Goal: Task Accomplishment & Management: Complete application form

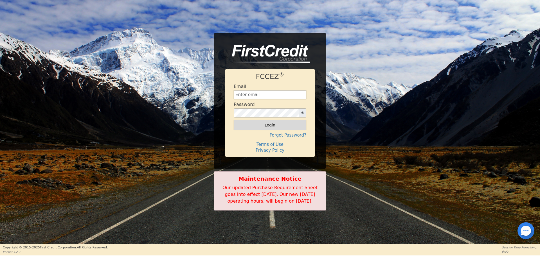
type input "[EMAIL_ADDRESS][DOMAIN_NAME]"
click at [269, 126] on button "Login" at bounding box center [270, 125] width 73 height 10
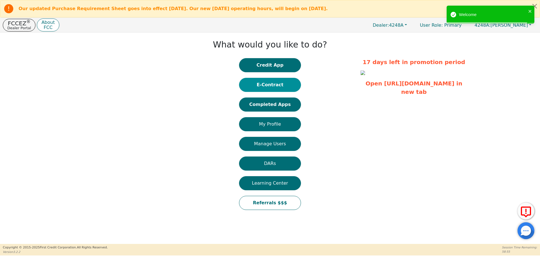
click at [277, 86] on button "E-Contract" at bounding box center [270, 85] width 62 height 14
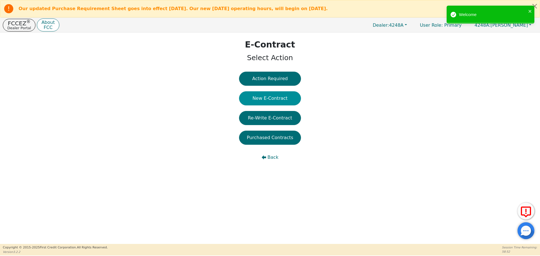
click at [271, 97] on button "New E-Contract" at bounding box center [270, 98] width 62 height 14
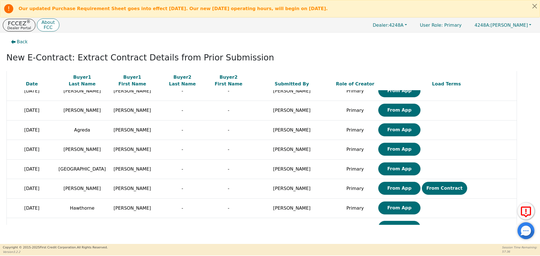
scroll to position [259, 0]
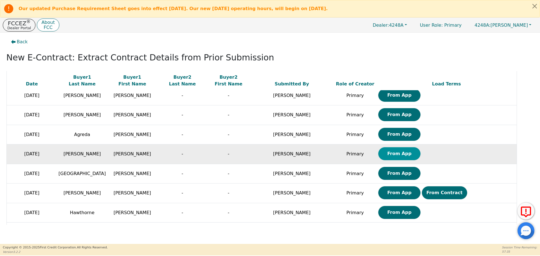
click at [378, 156] on button "From App" at bounding box center [399, 153] width 42 height 13
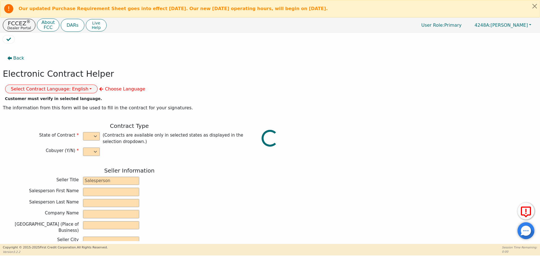
select select "n"
type input "owner"
type input "[PERSON_NAME]"
type input "[GEOGRAPHIC_DATA]"
type input "AQUA REMACH LLC"
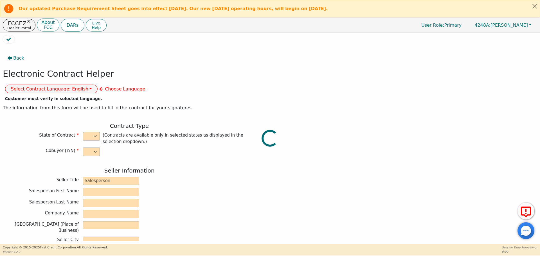
type input "[STREET_ADDRESS]"
type input "[GEOGRAPHIC_DATA]"
select select "[GEOGRAPHIC_DATA]"
type input "77070"
type input "[PERSON_NAME]"
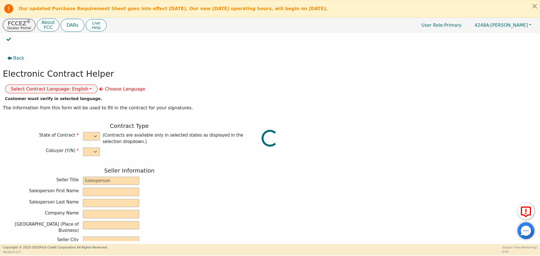
type input "[PERSON_NAME]"
type input "[EMAIL_ADDRESS][DOMAIN_NAME]"
type input "29102 portisoy dr"
type input "magnolia"
select select "[GEOGRAPHIC_DATA]"
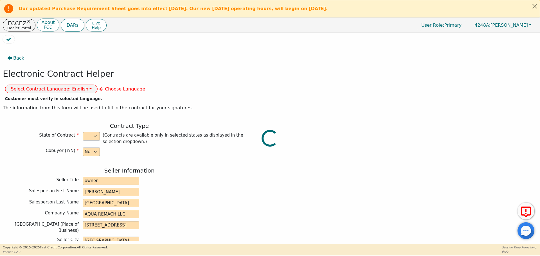
type input "77354"
type input "[DATE]"
type input "17.99"
type input "[DATE]"
type input "60"
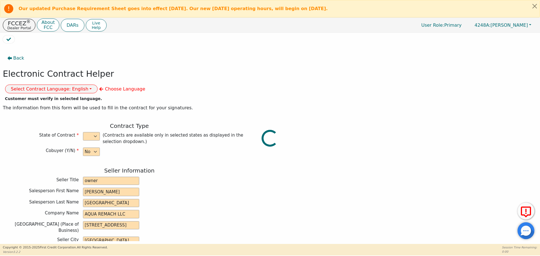
type input "0"
type input "8500.00"
type input "0.00"
type input "8500.00"
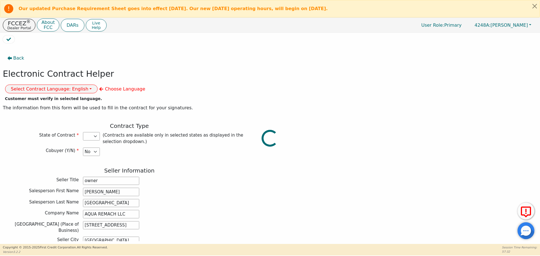
select select "[GEOGRAPHIC_DATA]"
click at [98, 85] on button "Select Contract Language: English" at bounding box center [51, 89] width 93 height 9
click at [50, 105] on link "Spanish" at bounding box center [27, 109] width 44 height 8
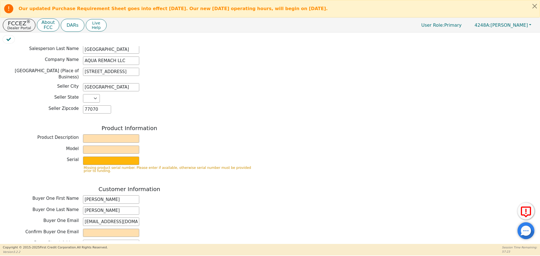
scroll to position [156, 0]
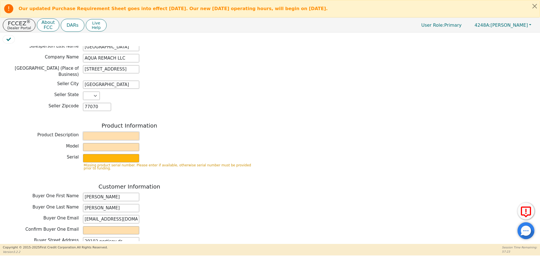
click at [113, 132] on input "text" at bounding box center [111, 136] width 56 height 8
type input "WATER SYSTEMS"
click at [119, 154] on input "text" at bounding box center [111, 158] width 56 height 8
click at [113, 143] on input "text" at bounding box center [111, 147] width 56 height 8
type input "whole house"
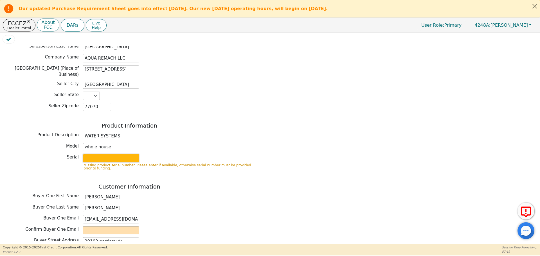
click at [120, 154] on input "text" at bounding box center [111, 158] width 56 height 8
type input "S2156437"
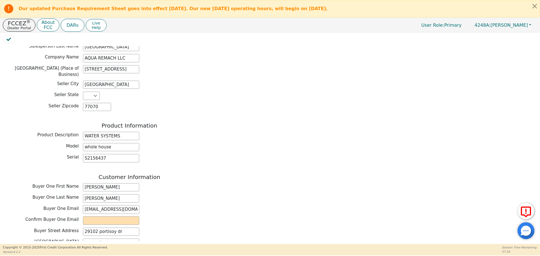
click at [110, 206] on input "[EMAIL_ADDRESS][DOMAIN_NAME]" at bounding box center [111, 210] width 56 height 8
click at [111, 206] on input "[EMAIL_ADDRESS][DOMAIN_NAME]" at bounding box center [111, 210] width 56 height 8
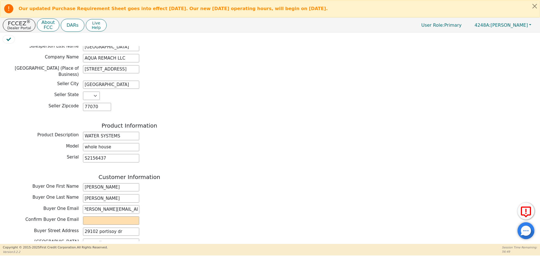
click at [120, 206] on input "[PERSON_NAME][EMAIL_ADDRESS][DOMAIN_NAME]" at bounding box center [111, 210] width 56 height 8
type input "[PERSON_NAME][EMAIL_ADDRESS][DOMAIN_NAME]"
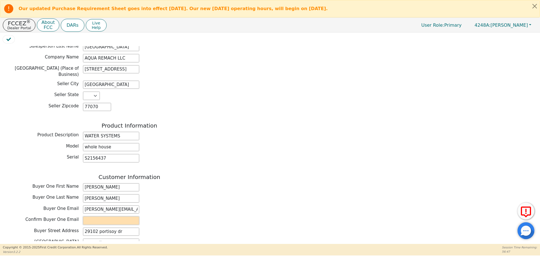
paste input "[PERSON_NAME][EMAIL_ADDRESS][DOMAIN_NAME]"
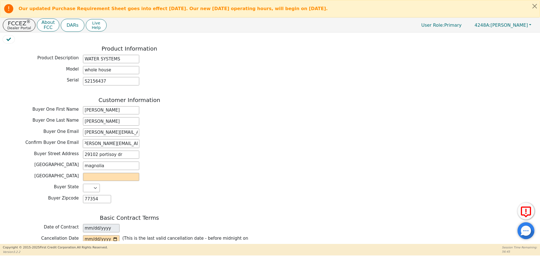
scroll to position [240, 0]
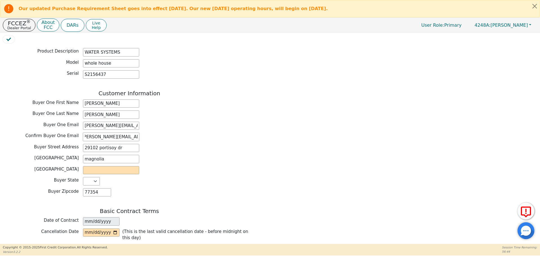
type input "[PERSON_NAME][EMAIL_ADDRESS][DOMAIN_NAME]"
click at [130, 166] on input "text" at bounding box center [111, 170] width 56 height 8
type input "Magnolia"
click at [116, 229] on input "date" at bounding box center [101, 233] width 37 height 8
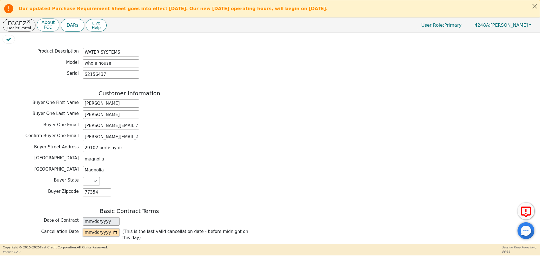
type input "[DATE]"
click at [195, 188] on div "Back Electronic Contract Helper Select Contract Language: Español English Spani…" at bounding box center [129, 114] width 253 height 605
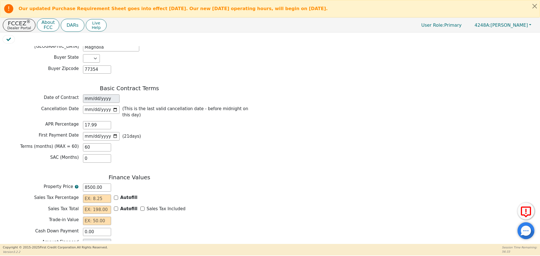
scroll to position [364, 0]
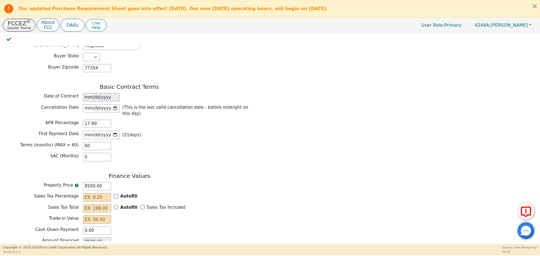
click at [116, 194] on input "Autofill" at bounding box center [116, 196] width 4 height 4
checkbox input "true"
type input "0.00"
click at [140, 205] on input "Sales Tax Included" at bounding box center [142, 207] width 4 height 4
checkbox input "true"
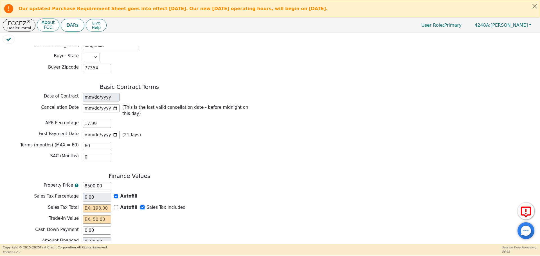
type input "0.00"
click at [114, 194] on div "Finance Values Property Price 8500.00 Sales Tax Percentage 0.00 Autofill Sales …" at bounding box center [129, 222] width 253 height 98
click at [102, 215] on input "text" at bounding box center [97, 219] width 28 height 8
type input "0.00"
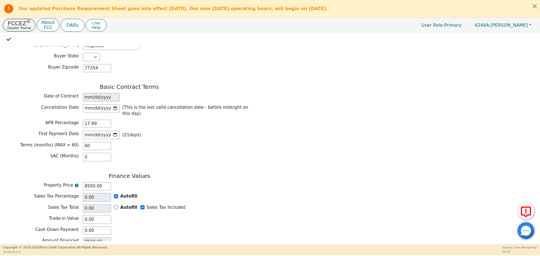
scroll to position [399, 0]
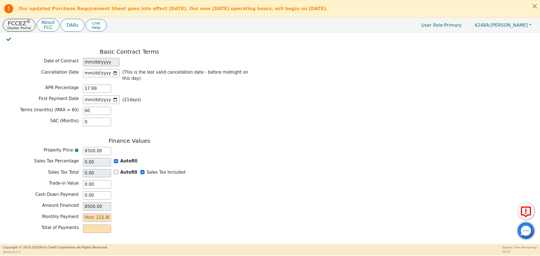
click at [100, 214] on input "text" at bounding box center [97, 218] width 28 height 8
type input "2"
type input "120.00"
type input "21"
type input "1260.00"
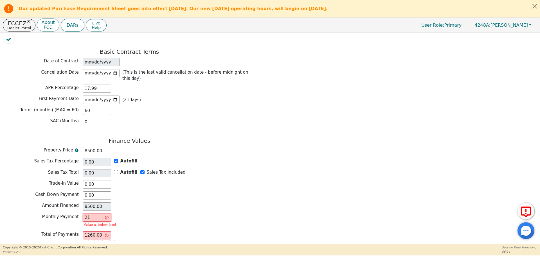
type input "215"
type input "12900.00"
type input "215.8"
type input "12948.00"
type input "215.80"
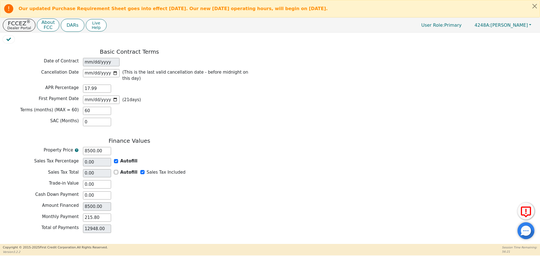
click at [39, 244] on button "Review & Begin Contract" at bounding box center [35, 250] width 65 height 13
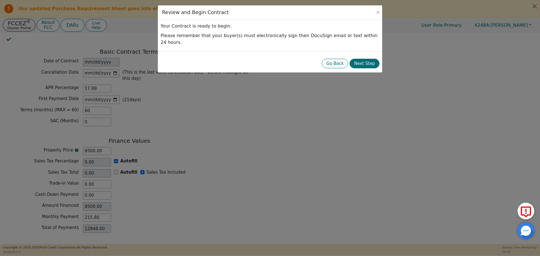
click at [333, 59] on button "Go Back" at bounding box center [335, 64] width 26 height 10
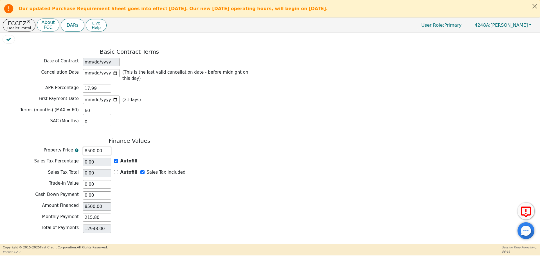
click at [90, 147] on input "8500.00" at bounding box center [97, 151] width 28 height 8
type input "800.00"
type input "8000.00"
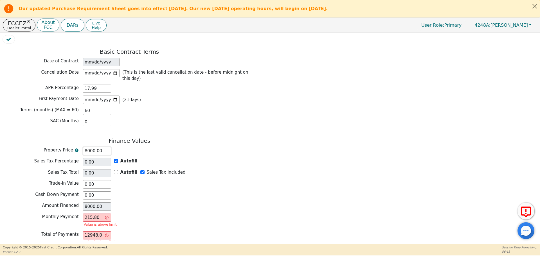
type input "8000.00"
click at [95, 214] on input "215.80" at bounding box center [97, 218] width 28 height 8
type input "0.00"
type input "2"
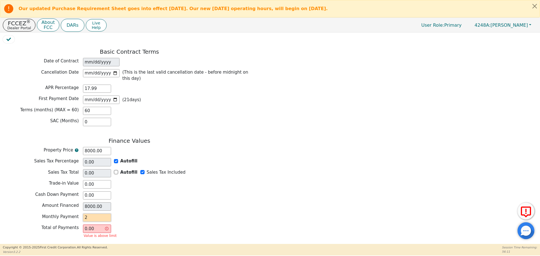
type input "120.00"
type input "20"
type input "1200.00"
type input "204"
type input "12240.00"
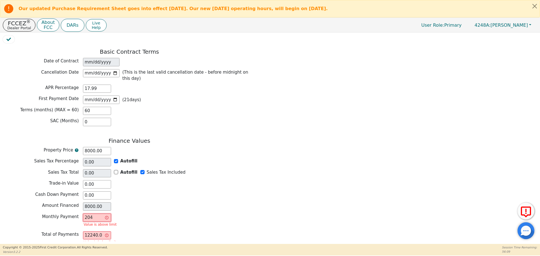
type input "2043"
type input "122580.00"
type input "204"
type input "12240.00"
type input "20"
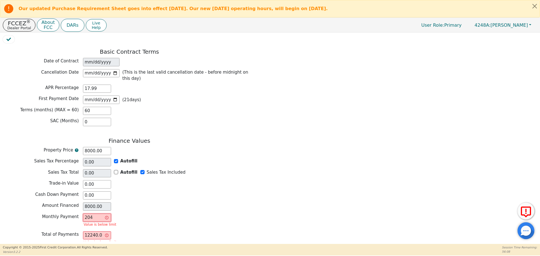
type input "1200.00"
type input "203"
type input "12180.00"
type input "203.1"
type input "12186.00"
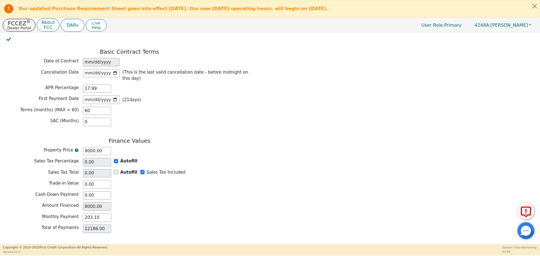
type input "203.10"
click at [25, 244] on button "Review & Begin Contract" at bounding box center [35, 250] width 65 height 13
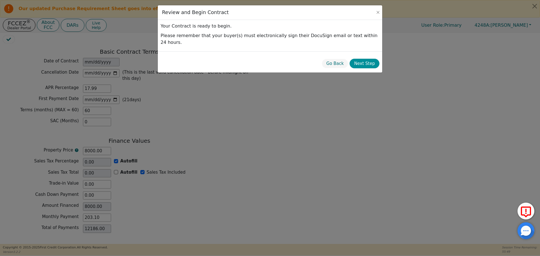
click at [365, 59] on button "Next Step" at bounding box center [364, 64] width 30 height 10
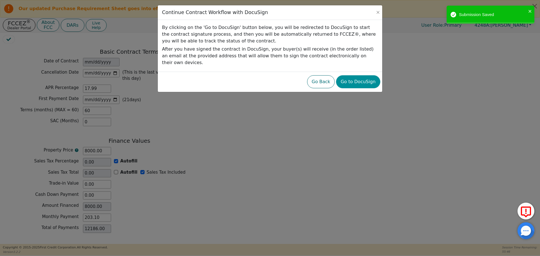
click at [361, 75] on button "Go to DocuSign" at bounding box center [358, 81] width 44 height 13
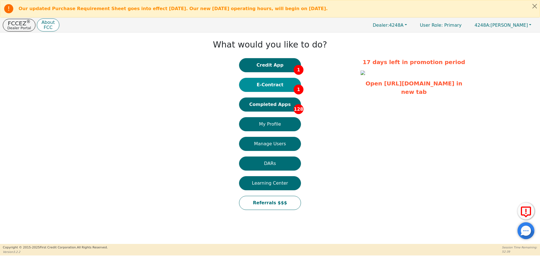
click at [270, 89] on button "E-Contract 1" at bounding box center [270, 85] width 62 height 14
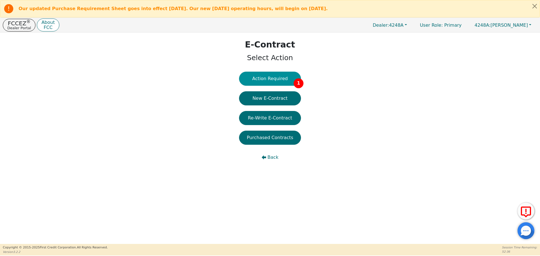
click at [268, 79] on button "Action Required 1" at bounding box center [270, 79] width 62 height 14
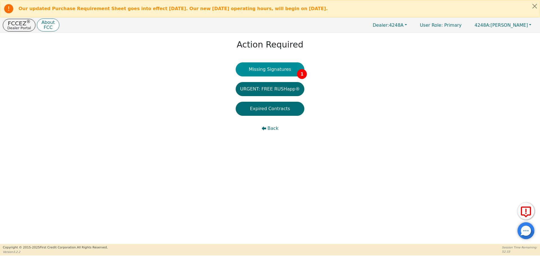
click at [265, 71] on button "Missing Signatures 1" at bounding box center [270, 69] width 69 height 14
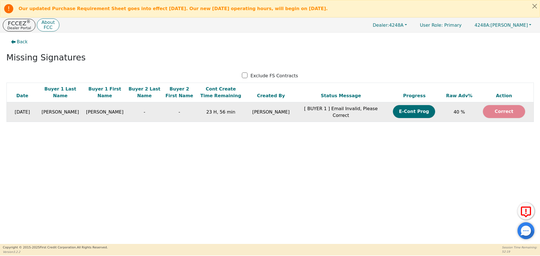
click at [510, 108] on button "Correct" at bounding box center [504, 111] width 42 height 13
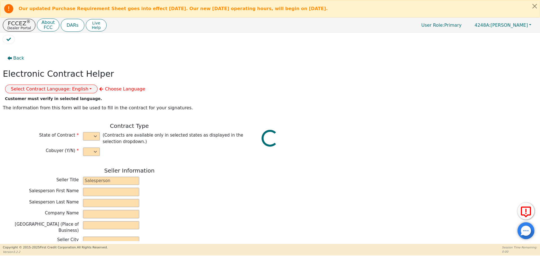
select select "n"
type input "owner"
type input "Ivonne"
type input "Madrid"
type input "AQUA REMACH LLC"
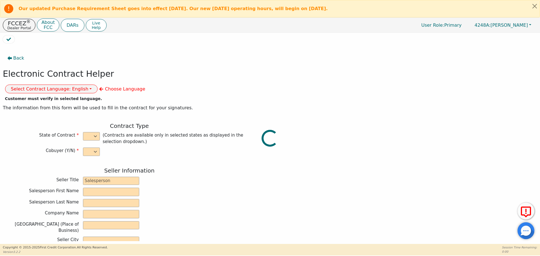
type input "13746 OFFICE PARK DR"
type input "HOUSTON"
select select "TX"
type input "77070"
type input "WATER SYSTEMS"
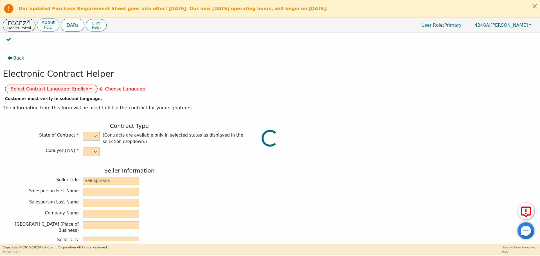
type input "whole house"
type input "S2156437"
type input "Wendy"
type input "Vazquez"
type input "roberto.gavino65@gmail.com"
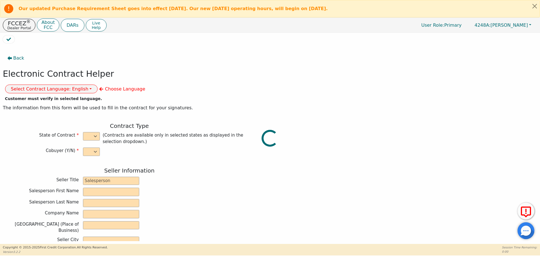
type input "roberto.gavino65@gmail.com"
type input "29102 portisoy dr"
type input "magnolia"
type input "Magnolia"
select select "[GEOGRAPHIC_DATA]"
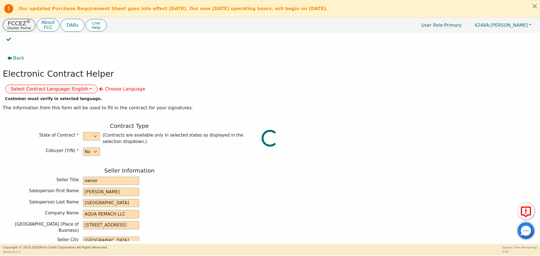
type input "77354"
type input "[DATE]"
type input "17.99"
type input "[DATE]"
type input "60"
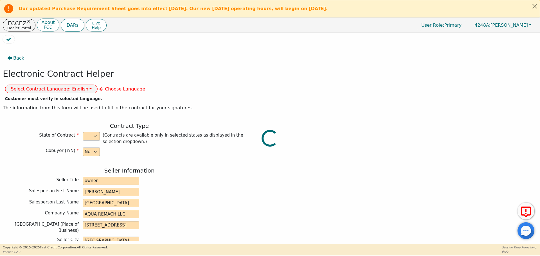
type input "0"
type input "8000.00"
type input "0.00"
checkbox input "true"
type input "0.00"
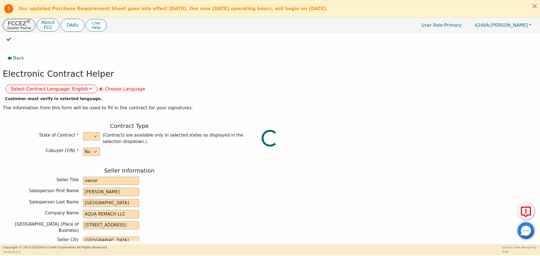
checkbox input "true"
type input "0.00"
type input "8000.00"
type input "12186.00"
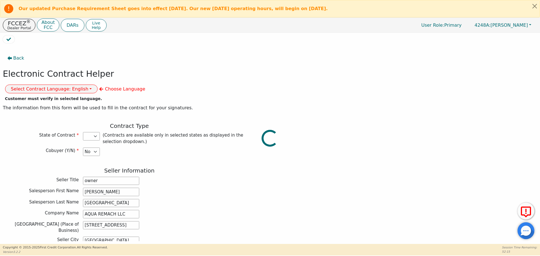
select select "[GEOGRAPHIC_DATA]"
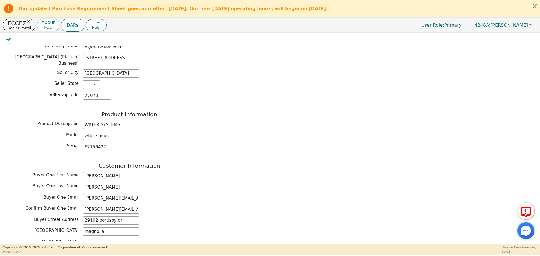
scroll to position [168, 0]
click at [124, 194] on input "[PERSON_NAME][EMAIL_ADDRESS][DOMAIN_NAME]" at bounding box center [111, 198] width 56 height 8
